Goal: Contribute content: Add original content to the website for others to see

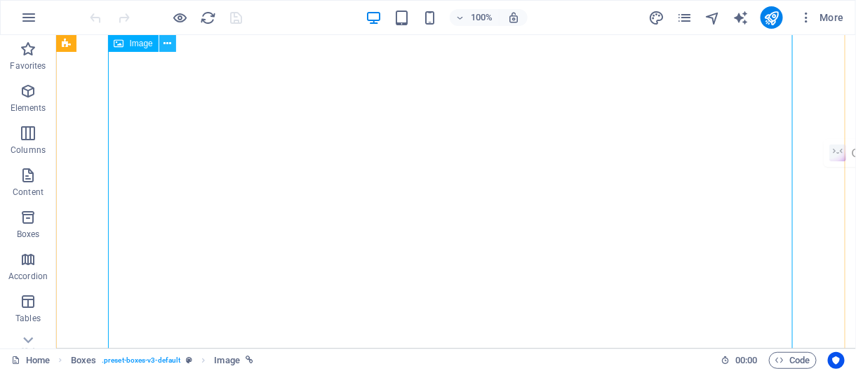
click at [168, 44] on icon at bounding box center [167, 43] width 8 height 15
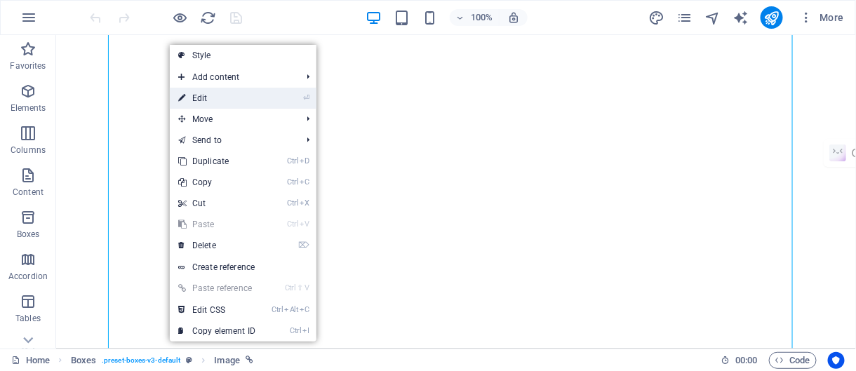
click at [212, 100] on link "⏎ Edit" at bounding box center [217, 98] width 94 height 21
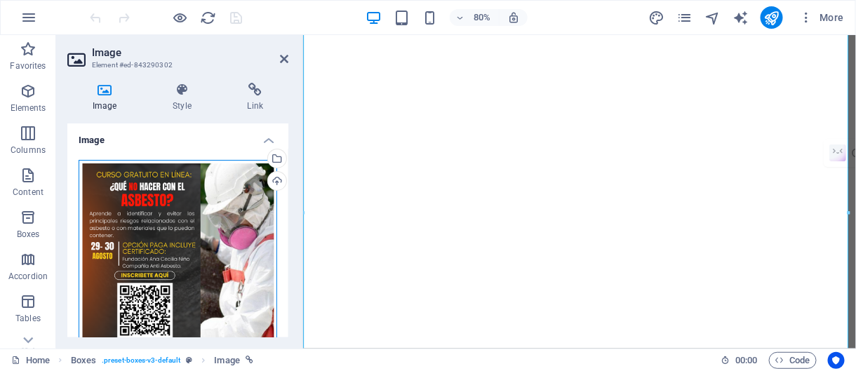
click at [199, 215] on div "Drag files here, click to choose files or select files from Files or our free s…" at bounding box center [178, 259] width 199 height 199
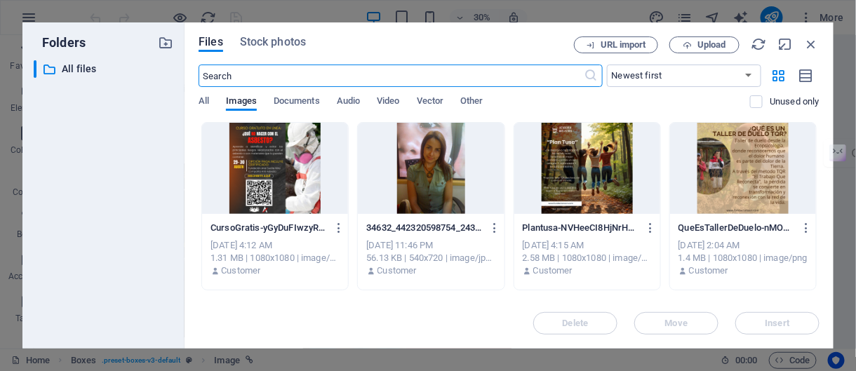
scroll to position [2300, 0]
click at [200, 96] on span "All" at bounding box center [204, 103] width 11 height 20
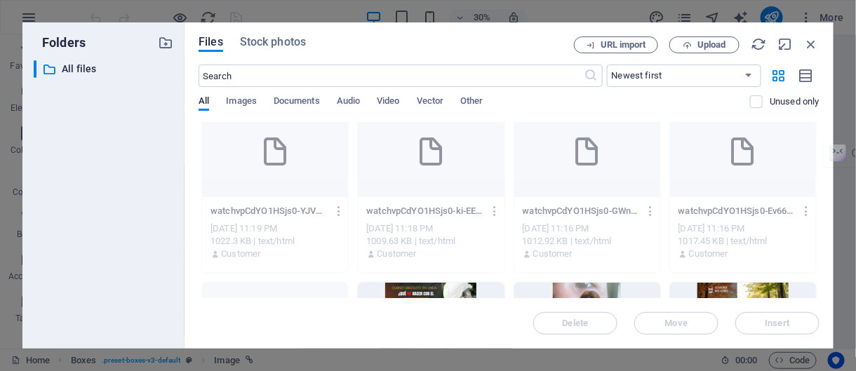
scroll to position [0, 0]
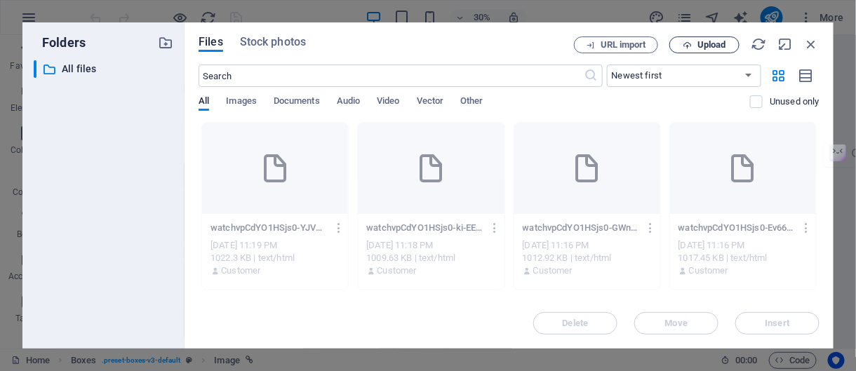
click at [693, 46] on span "Upload" at bounding box center [705, 45] width 58 height 9
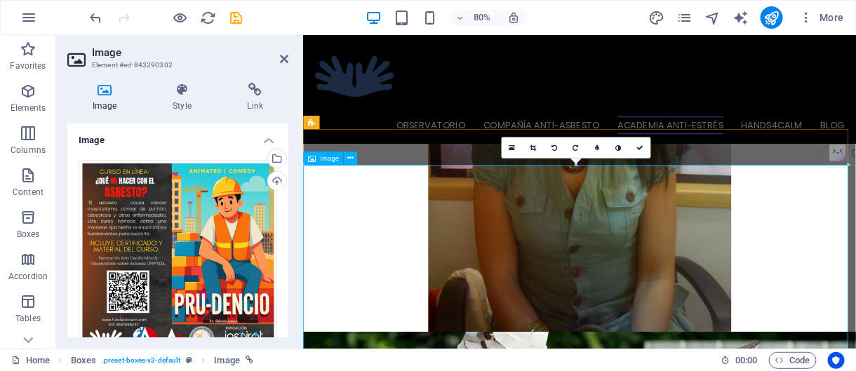
scroll to position [1294, 0]
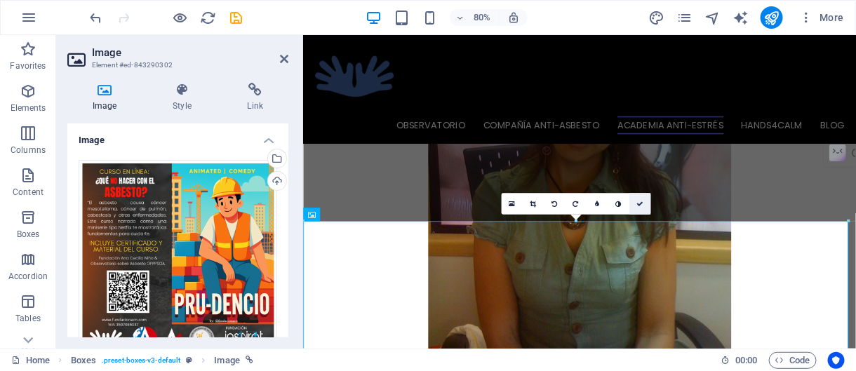
click at [641, 201] on icon at bounding box center [639, 204] width 7 height 7
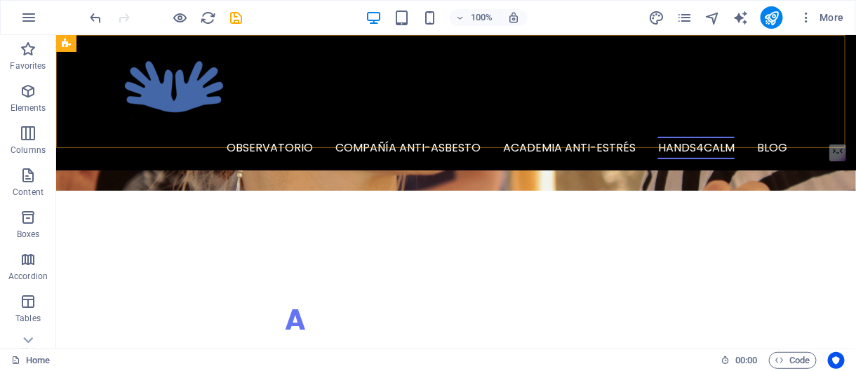
scroll to position [3119, 0]
